Goal: Communication & Community: Share content

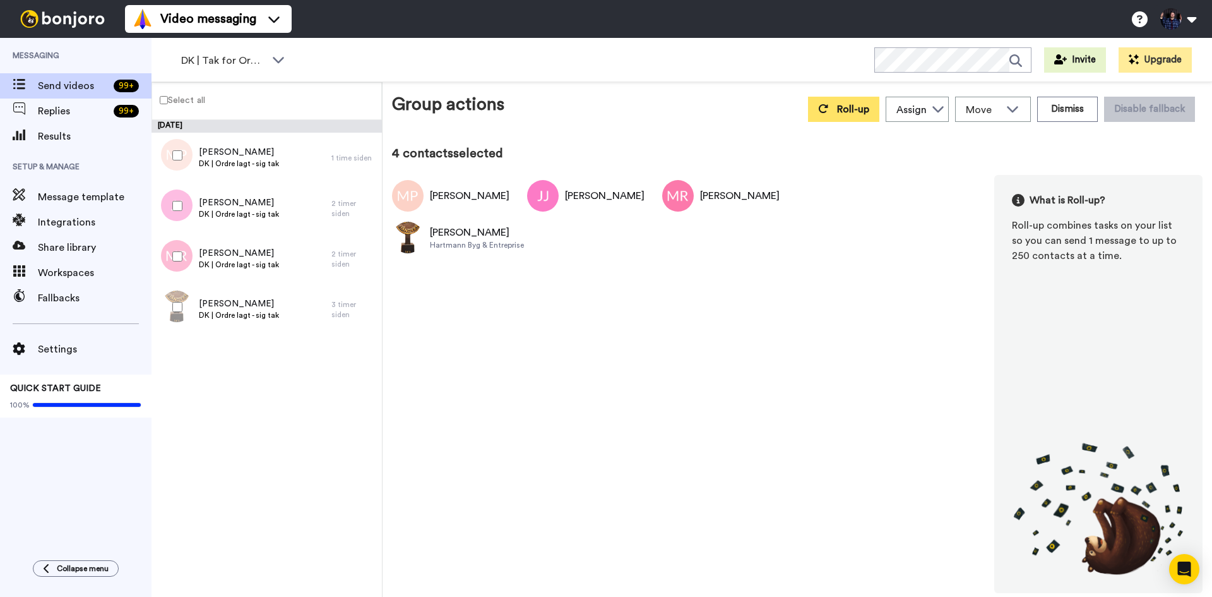
click at [858, 109] on span "Roll-up" at bounding box center [853, 109] width 32 height 10
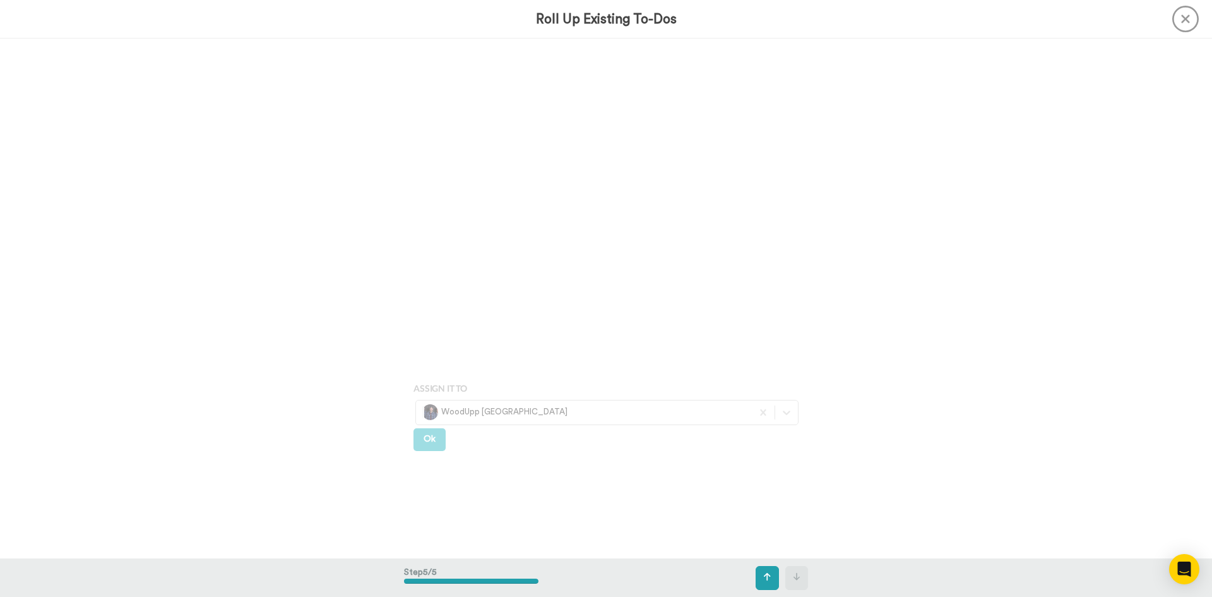
scroll to position [2078, 0]
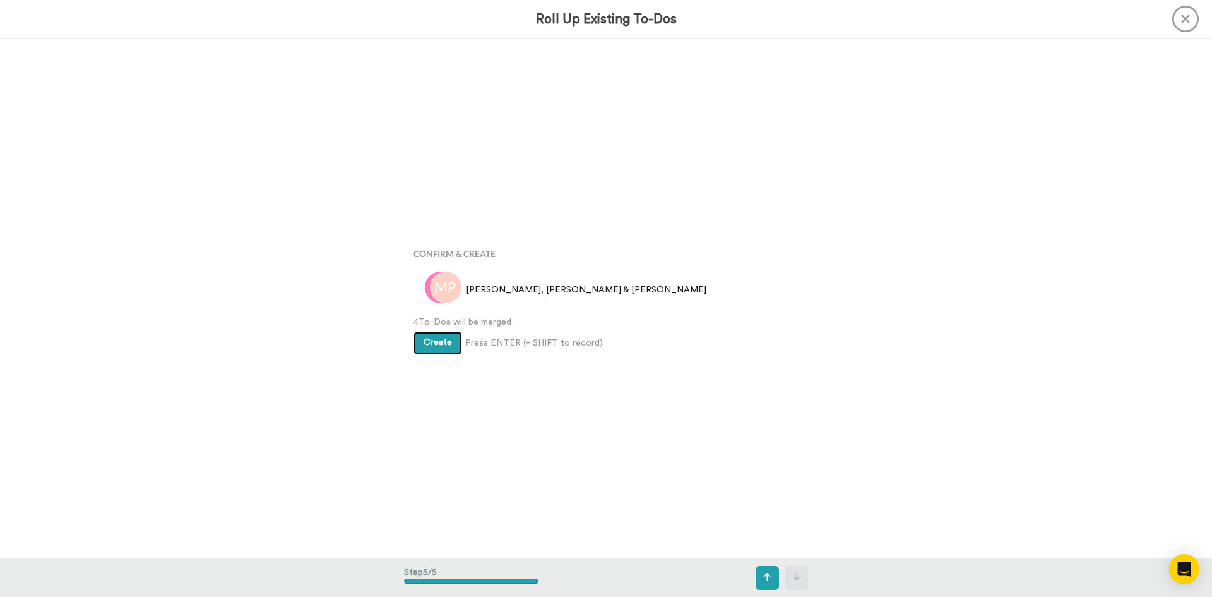
click at [438, 344] on span "Create" at bounding box center [438, 342] width 28 height 9
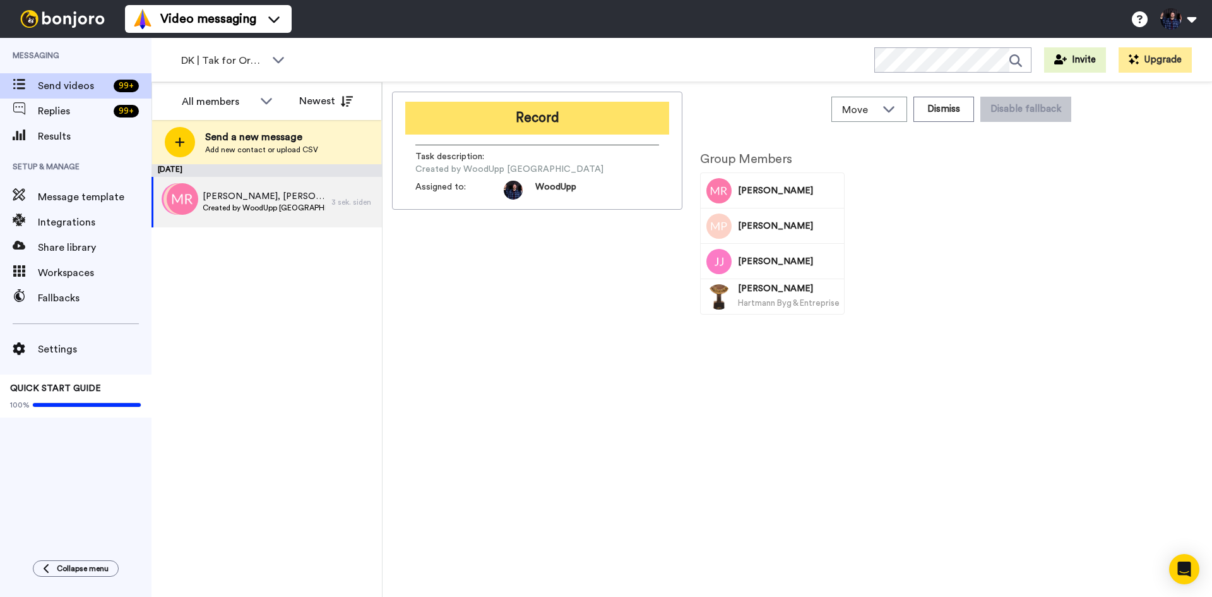
click at [552, 116] on button "Record" at bounding box center [537, 118] width 264 height 33
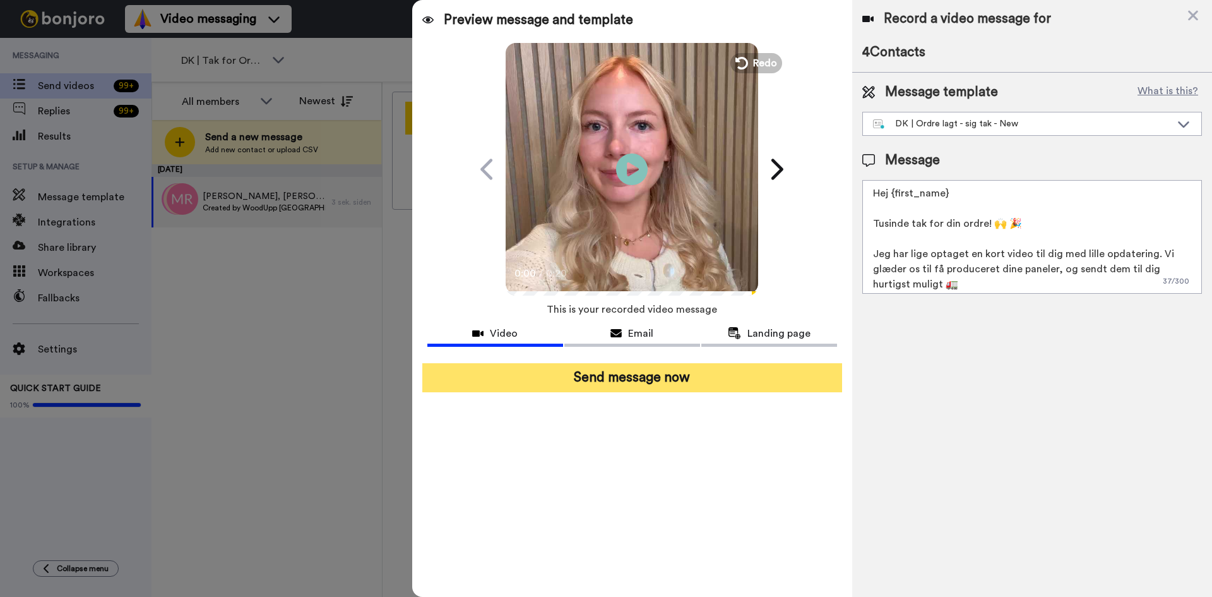
click at [651, 374] on button "Send message now" at bounding box center [632, 377] width 420 height 29
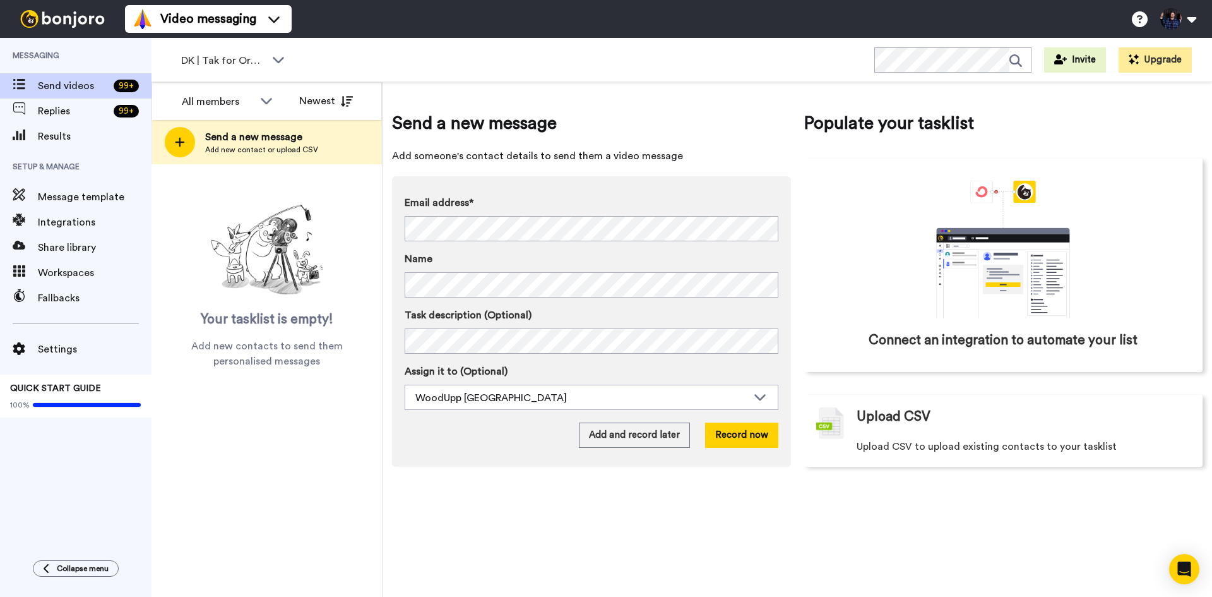
click at [854, 518] on div "Send a new message Add someone's contact details to send them a video message E…" at bounding box center [798, 339] width 830 height 515
click at [963, 518] on div "Send a new message Add someone's contact details to send them a video message E…" at bounding box center [798, 339] width 830 height 515
click at [302, 499] on div "All members All members Woodupp [GEOGRAPHIC_DATA] WoodUpp [GEOGRAPHIC_DATA] Woo…" at bounding box center [267, 339] width 231 height 515
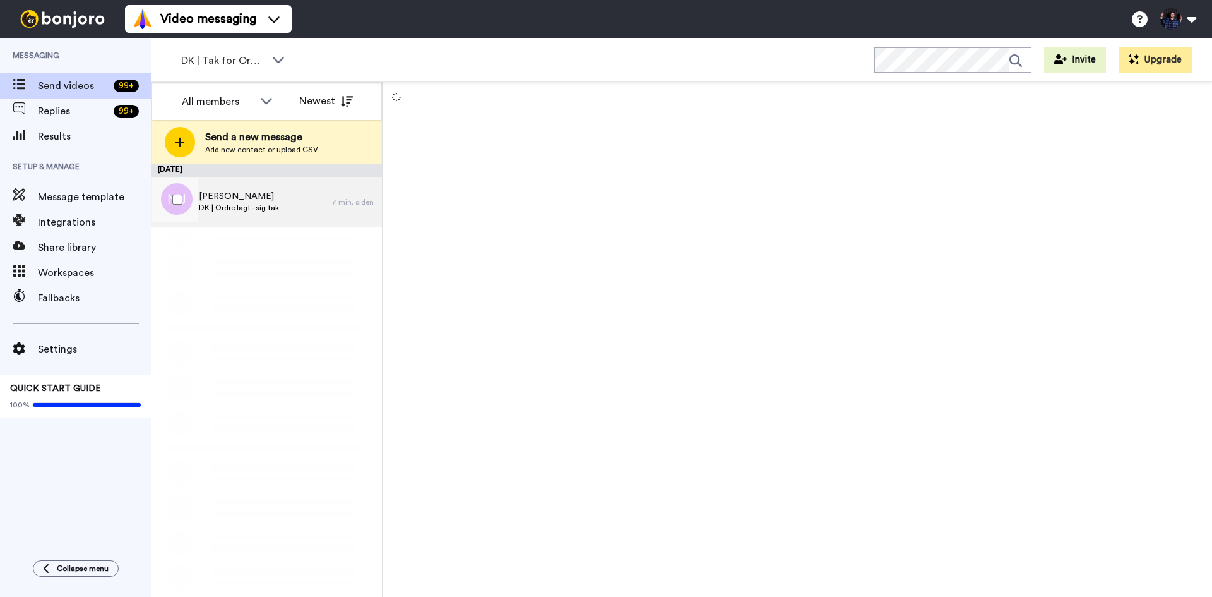
drag, startPoint x: 0, startPoint y: 0, endPoint x: 247, endPoint y: 195, distance: 315.1
click at [247, 195] on span "[PERSON_NAME]" at bounding box center [239, 196] width 80 height 13
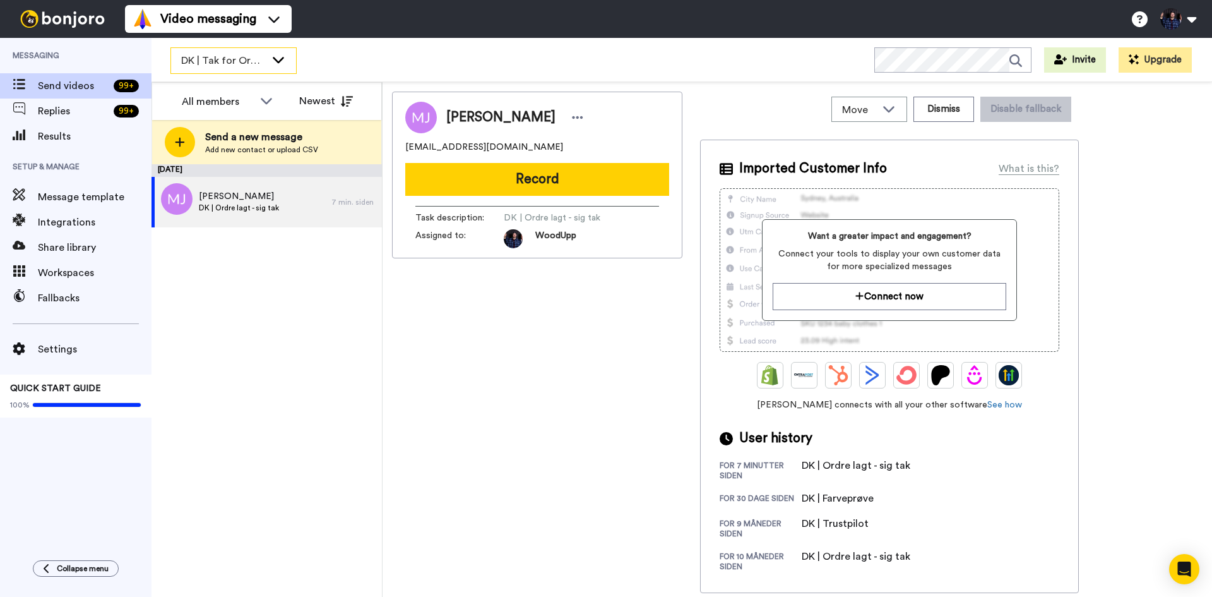
click at [225, 67] on span "DK | Tak for Ordre" at bounding box center [223, 60] width 85 height 15
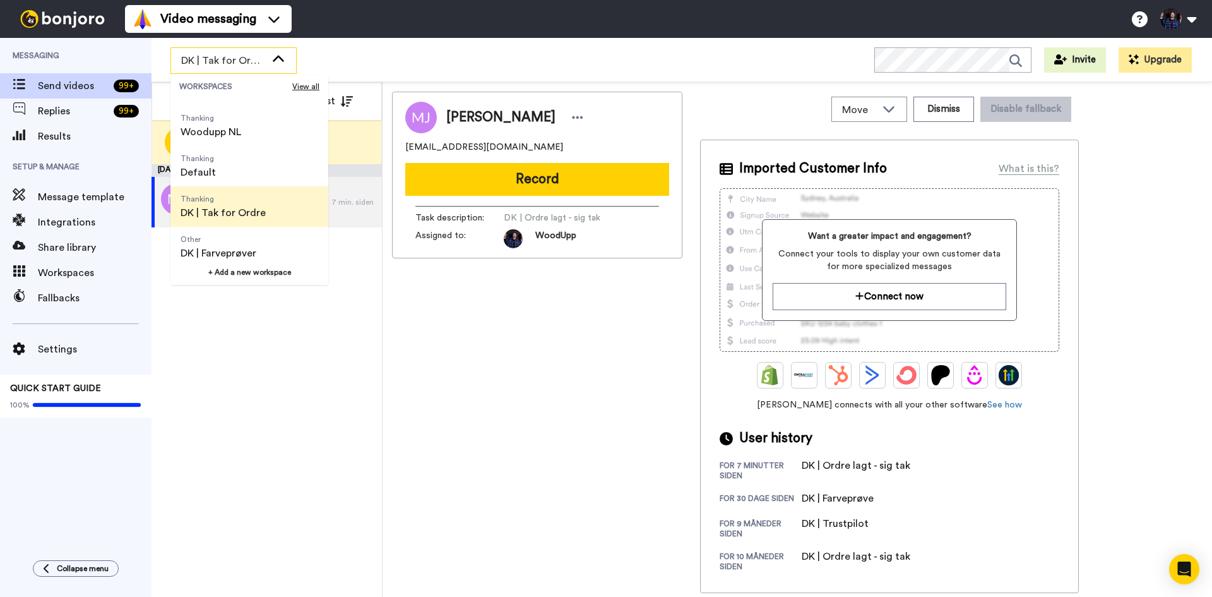
scroll to position [63, 0]
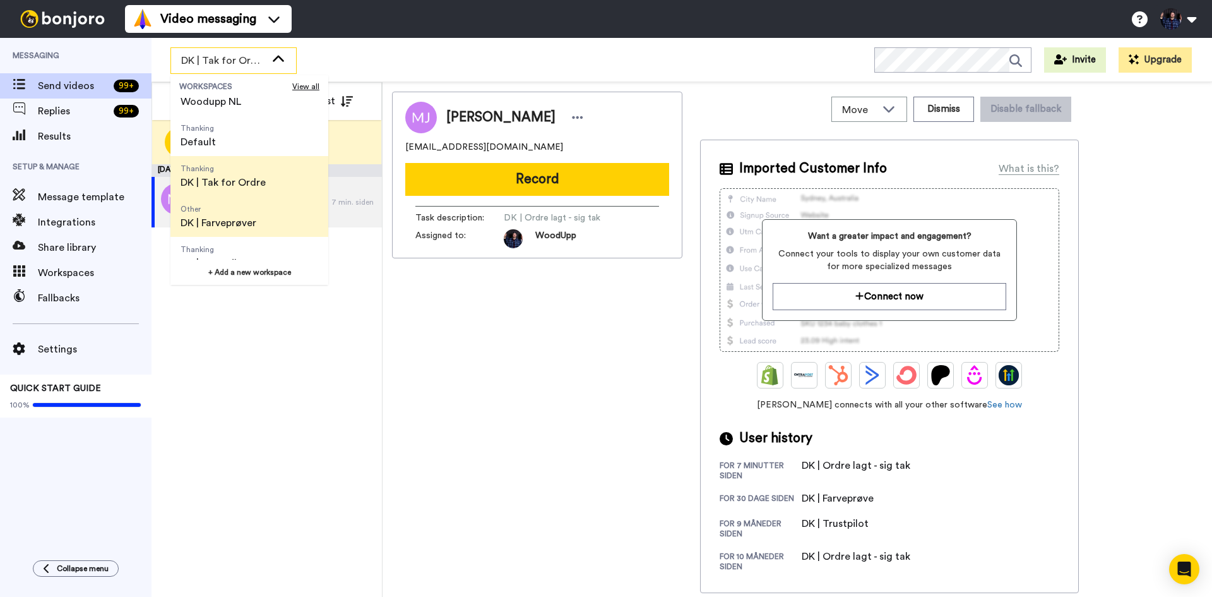
click at [269, 222] on li "Other DK | Farveprøver" at bounding box center [249, 216] width 158 height 40
